Goal: Task Accomplishment & Management: Use online tool/utility

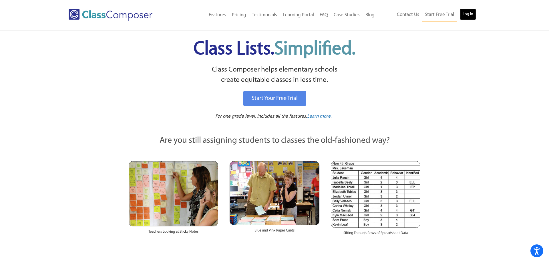
click at [469, 11] on link "Log In" at bounding box center [468, 14] width 16 height 11
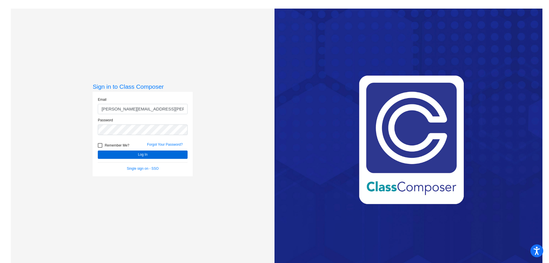
type input "[PERSON_NAME][EMAIL_ADDRESS][PERSON_NAME][DOMAIN_NAME]"
click at [114, 157] on button "Log In" at bounding box center [143, 154] width 90 height 8
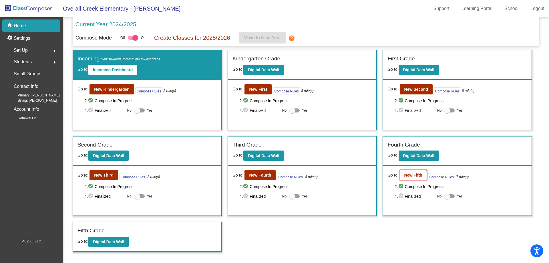
click at [411, 178] on button "New Fifth" at bounding box center [413, 175] width 27 height 10
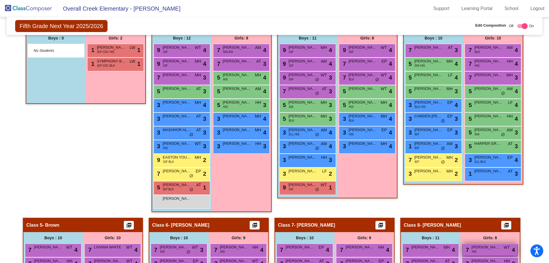
scroll to position [189, 0]
